Goal: Transaction & Acquisition: Subscribe to service/newsletter

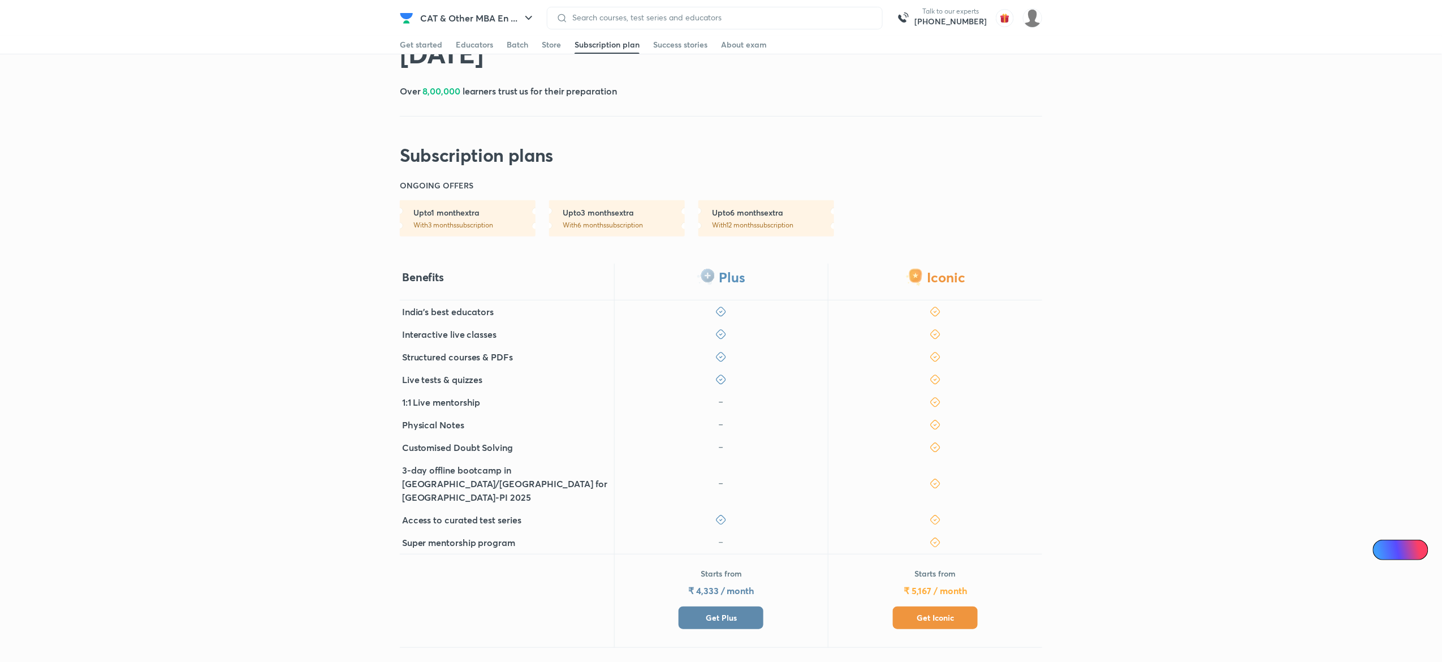
scroll to position [131, 0]
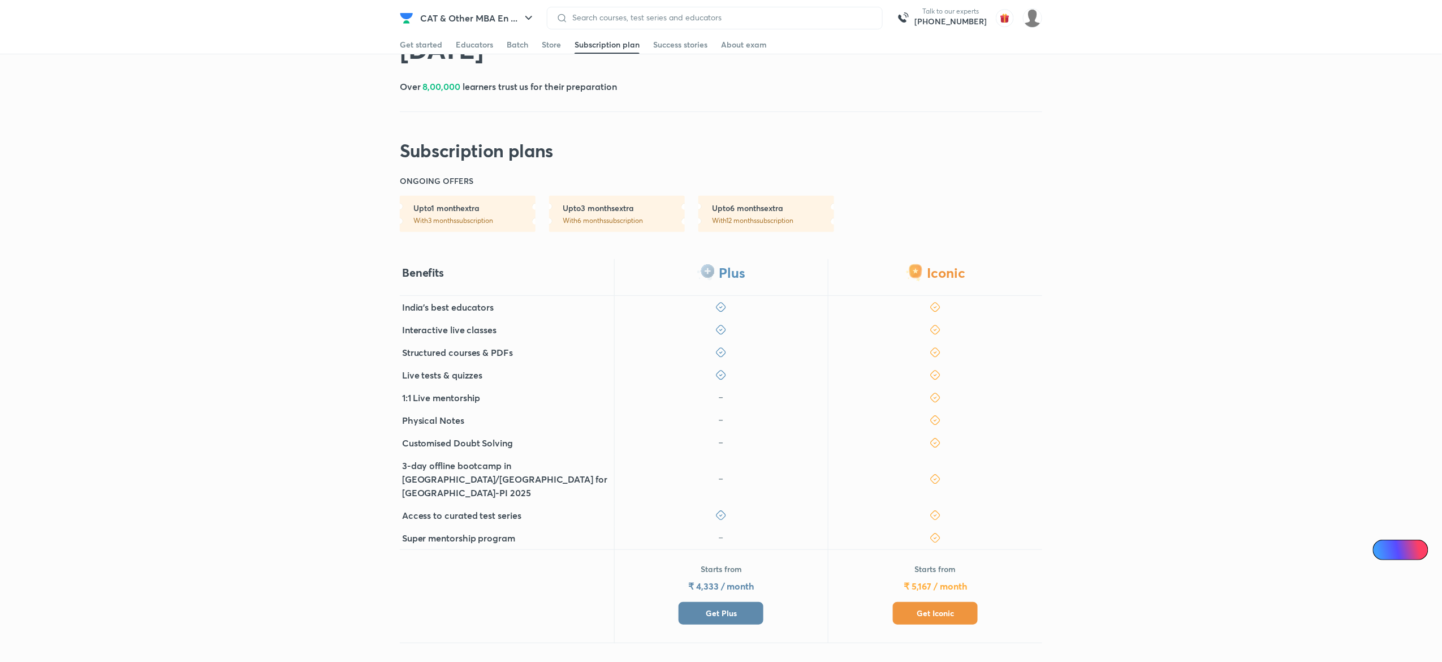
click at [717, 607] on span "Get Plus" at bounding box center [721, 612] width 31 height 11
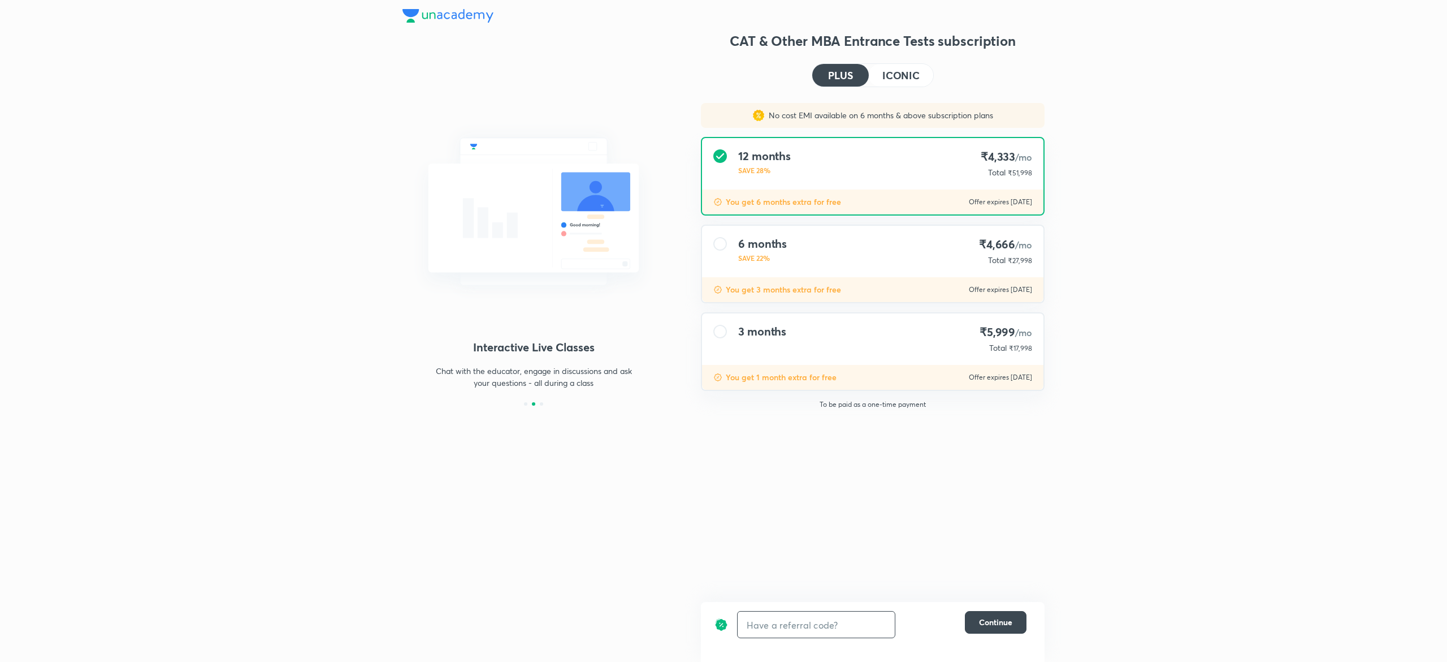
click at [790, 626] on input "text" at bounding box center [816, 624] width 157 height 27
type input "UNLOCK"
click at [896, 74] on h4 "ICONIC" at bounding box center [901, 75] width 37 height 10
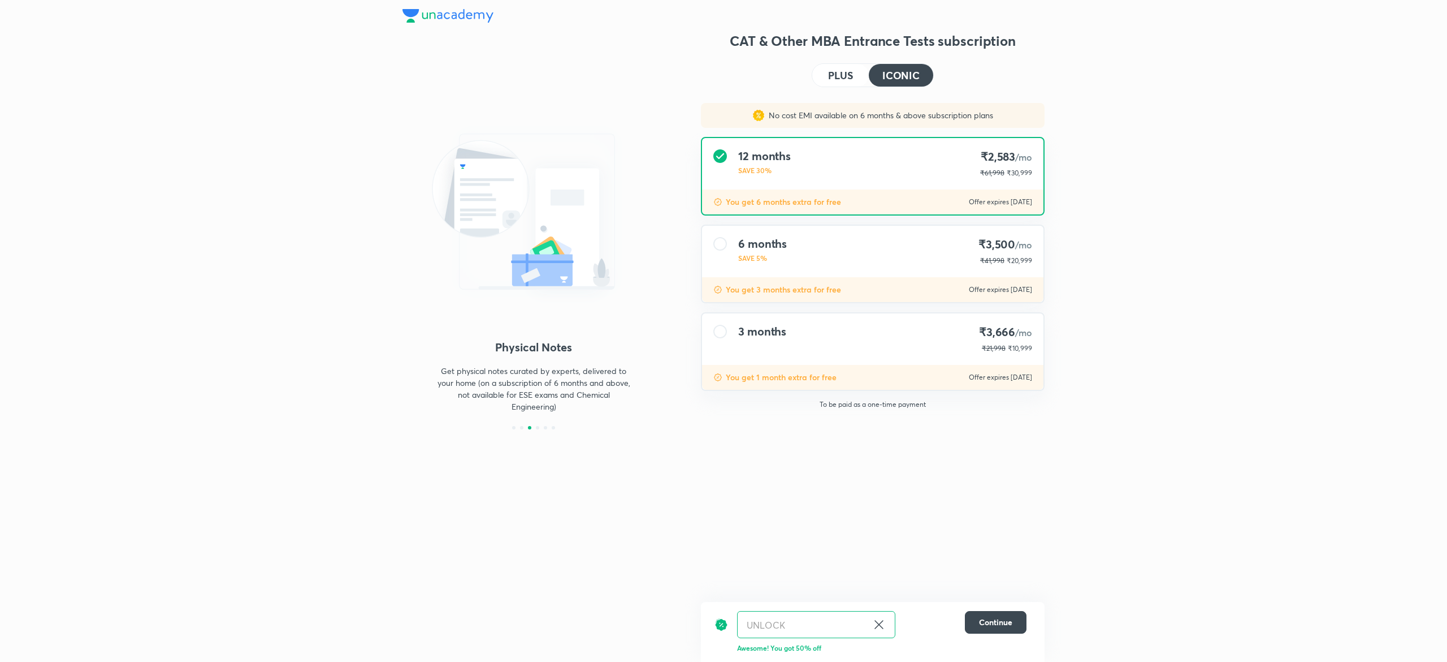
click at [822, 76] on button "PLUS" at bounding box center [840, 75] width 57 height 23
